Goal: Check status: Check status

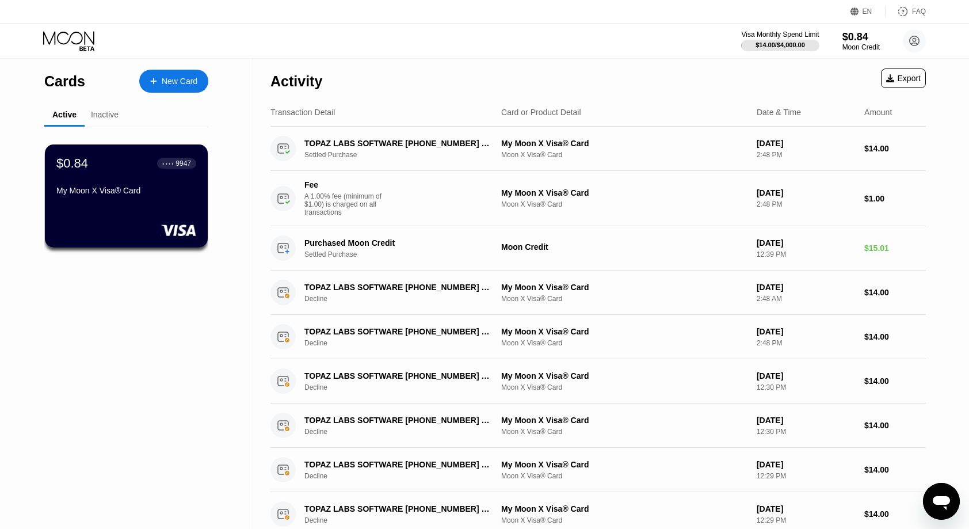
click at [106, 116] on div "Inactive" at bounding box center [105, 114] width 28 height 9
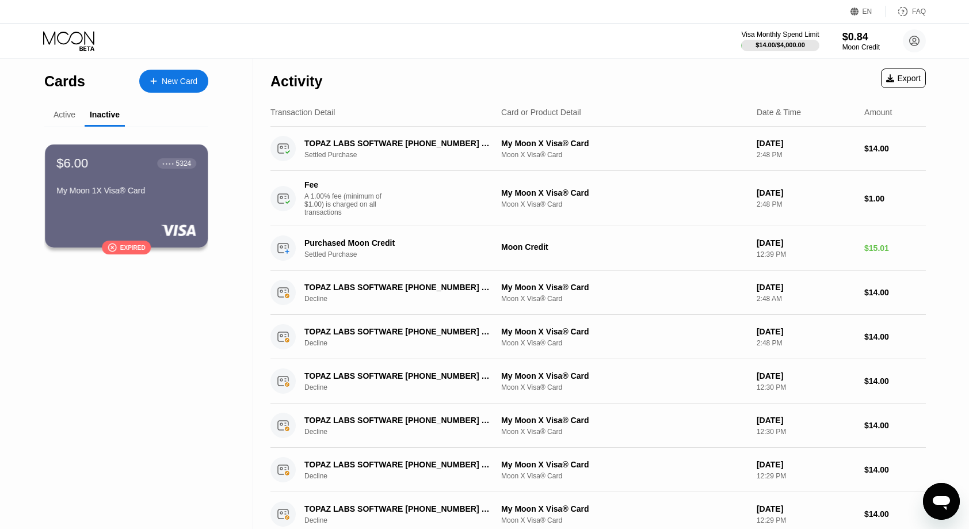
click at [68, 117] on div "Active" at bounding box center [65, 114] width 22 height 9
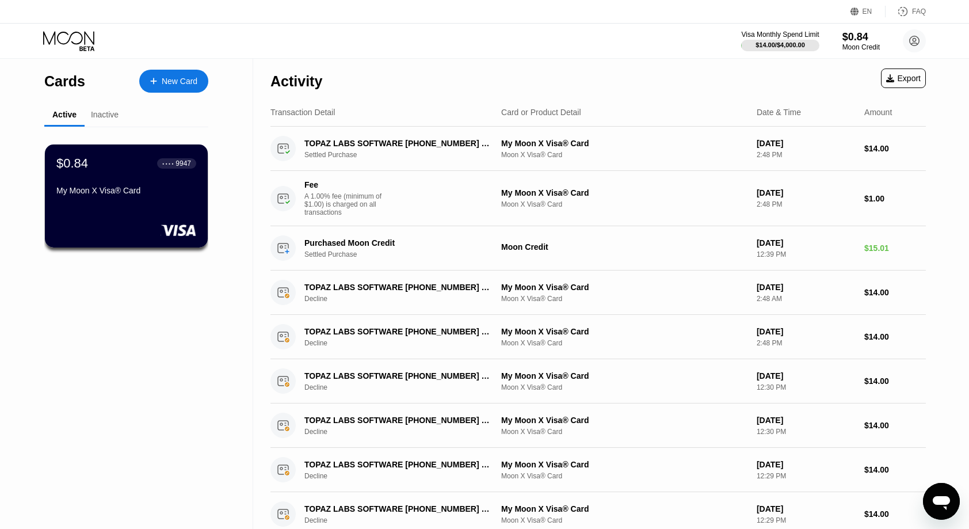
click at [106, 126] on div "Active Inactive $0.84 ● ● ● ● 9947 My Moon X Visa® Card $6.00 ● ● ● ● 5324 My M…" at bounding box center [126, 193] width 164 height 179
click at [111, 115] on div "Inactive" at bounding box center [105, 114] width 28 height 9
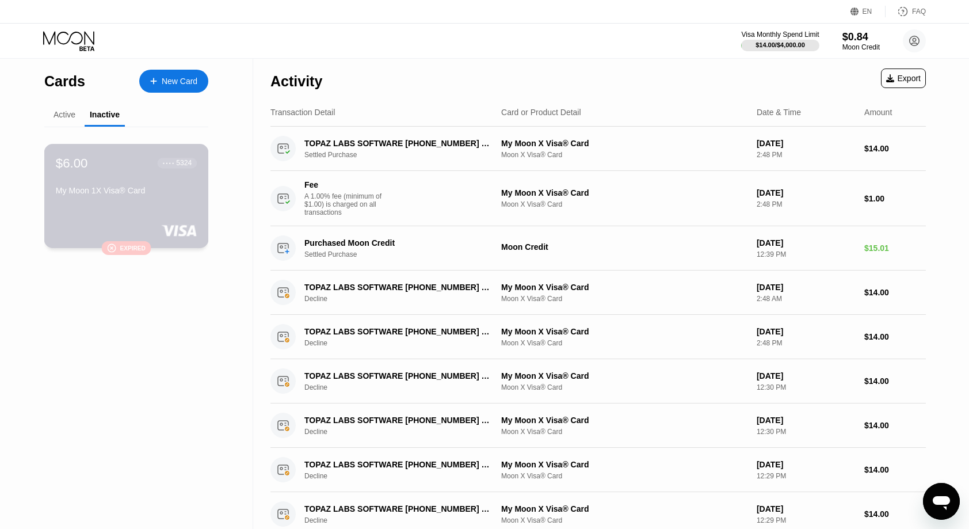
click at [105, 177] on div "$6.00 ● ● ● ● 5324 My Moon 1X Visa® Card" at bounding box center [126, 177] width 141 height 44
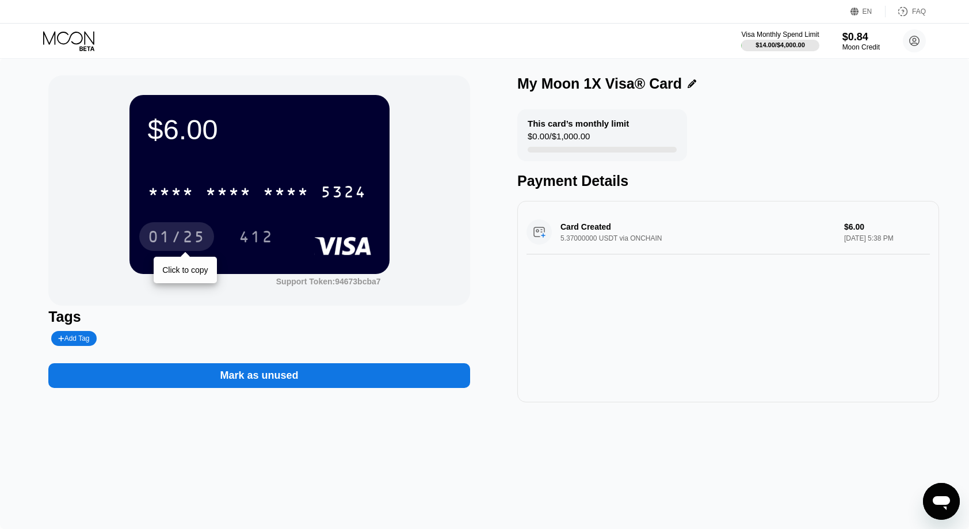
click at [177, 241] on div "01/25" at bounding box center [177, 238] width 58 height 18
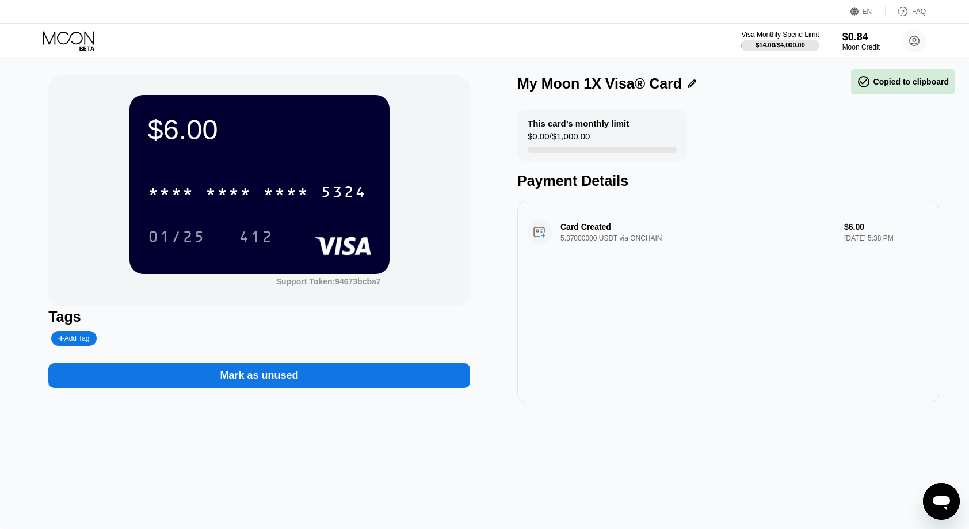
click at [267, 291] on div "$6.00 * * * * * * * * * * * * 5324 01/25 412 Support Token: 94673bcba7" at bounding box center [259, 190] width 422 height 230
click at [599, 140] on div "This card’s monthly limit $0.00 / $1,000.00" at bounding box center [602, 135] width 170 height 52
click at [566, 245] on div "Card Created 5.37000000 USDT via ONCHAIN $6.00 [DATE] 5:38 PM" at bounding box center [729, 232] width 404 height 44
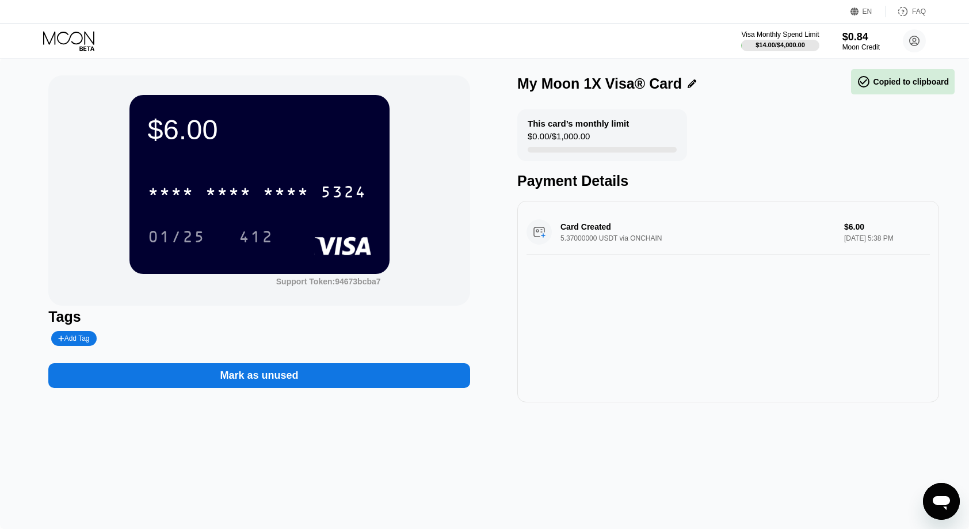
click at [567, 245] on div "Card Created 5.37000000 USDT via ONCHAIN $6.00 [DATE] 5:38 PM" at bounding box center [729, 232] width 404 height 44
click at [861, 35] on div "$0.84" at bounding box center [861, 37] width 39 height 12
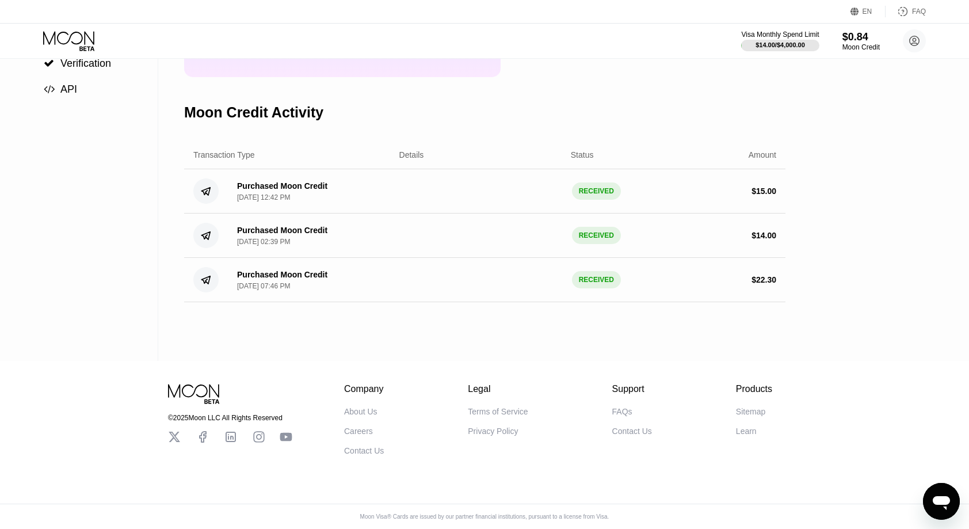
scroll to position [173, 0]
